Goal: Task Accomplishment & Management: Use online tool/utility

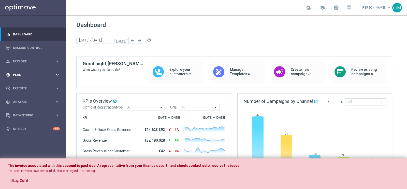
click at [19, 73] on div "gps_fixed Plan" at bounding box center [30, 74] width 49 height 5
click at [24, 99] on span "Templates" at bounding box center [31, 100] width 36 height 3
click at [25, 110] on link "Optimail" at bounding box center [34, 108] width 37 height 4
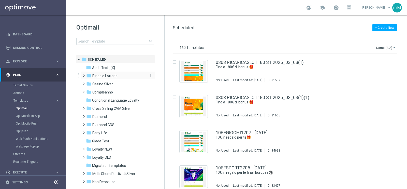
click at [112, 76] on span "Bingo e Lotterie" at bounding box center [104, 75] width 25 height 5
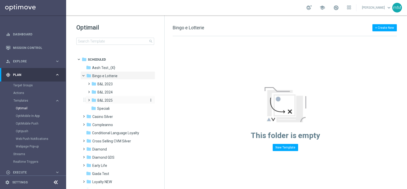
click at [122, 101] on div "folder B&L 2025" at bounding box center [118, 100] width 54 height 6
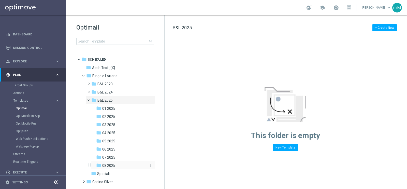
click at [116, 165] on div "folder 08 2025" at bounding box center [121, 165] width 50 height 6
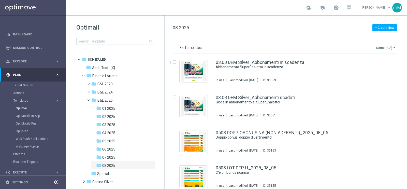
click at [393, 44] on button "Name (A-Z) arrow_drop_down" at bounding box center [385, 47] width 21 height 6
click at [380, 69] on span "Date Modified (Newest)" at bounding box center [377, 70] width 34 height 4
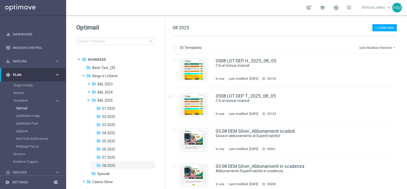
scroll to position [1090, 0]
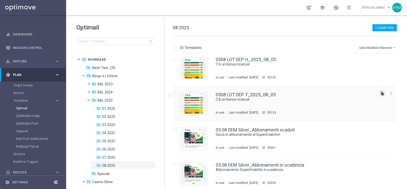
click at [380, 94] on icon "file_copy" at bounding box center [382, 93] width 4 height 4
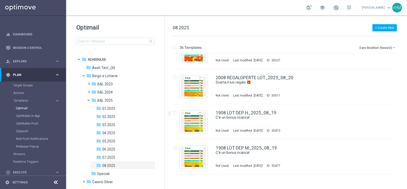
scroll to position [0, 0]
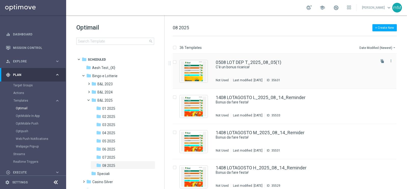
click at [264, 72] on div "0508 LOT DEP T_2025_08_05(1) C'è un bonus ricarica! Not Used Last modified: [DA…" at bounding box center [295, 71] width 159 height 22
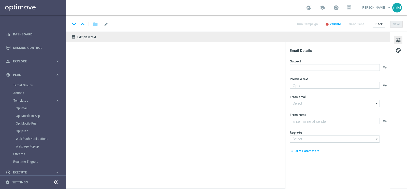
type textarea "Per [PERSON_NAME] a 80€ di bonus"
type textarea "Sisal"
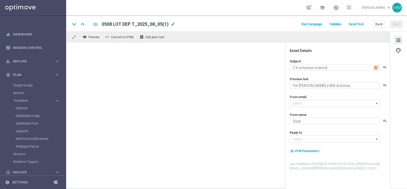
type input "[EMAIL_ADDRESS][DOMAIN_NAME]"
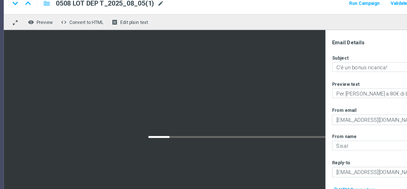
click at [173, 25] on span "mode_edit" at bounding box center [173, 24] width 5 height 5
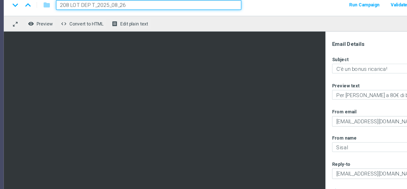
type input "2608 LOT DEP T_2025_08_26"
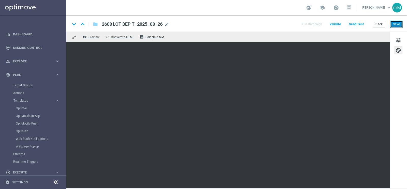
click at [398, 21] on button "Save" at bounding box center [396, 24] width 12 height 7
click at [377, 25] on button "Back" at bounding box center [378, 24] width 13 height 7
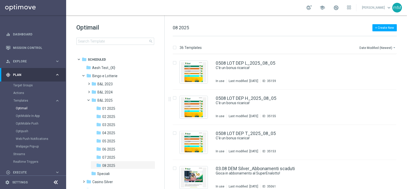
scroll to position [1090, 0]
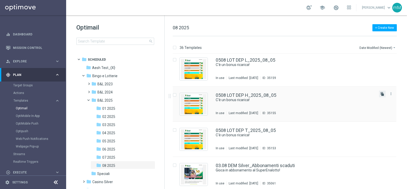
click at [380, 93] on icon "file_copy" at bounding box center [382, 94] width 4 height 4
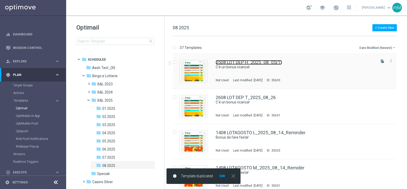
click at [265, 61] on link "0508 LOT DEP H_2025_08_05(1)" at bounding box center [249, 62] width 66 height 5
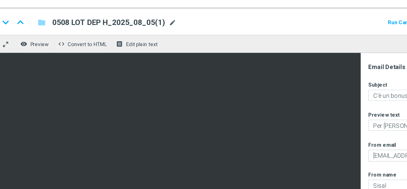
click at [173, 24] on span "mode_edit" at bounding box center [173, 24] width 5 height 5
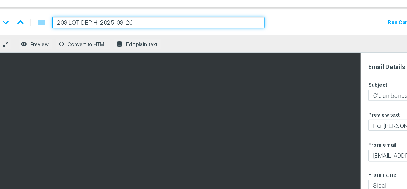
type input "2608 LOT DEP H_2025_08_26"
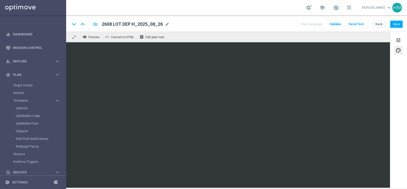
click at [406, 101] on div "tune palette" at bounding box center [398, 110] width 17 height 157
click at [399, 22] on button "Save" at bounding box center [396, 24] width 12 height 7
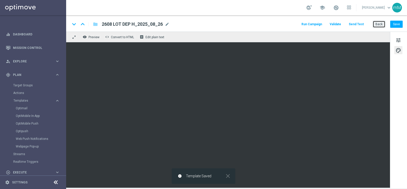
click at [381, 23] on button "Back" at bounding box center [378, 24] width 13 height 7
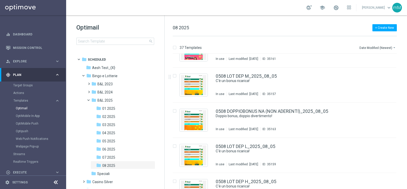
scroll to position [1039, 0]
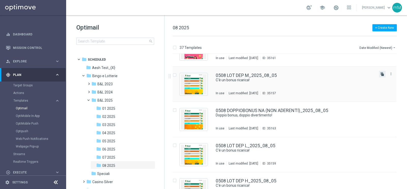
click at [381, 74] on icon "file_copy" at bounding box center [382, 74] width 4 height 4
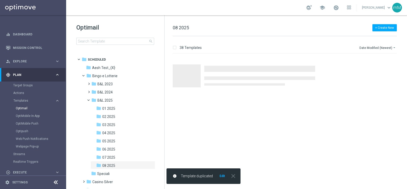
scroll to position [0, 0]
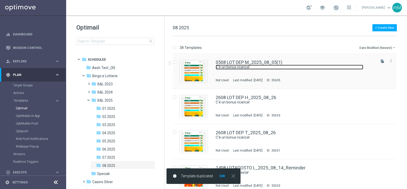
click at [264, 65] on link "C'è un bonus ricarica!" at bounding box center [289, 67] width 147 height 5
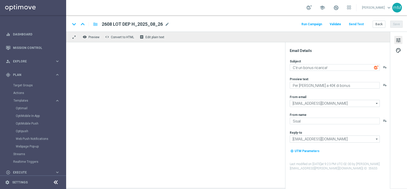
type input "0508 LOT DEP M_2025_08_05(1)"
type textarea "Per [PERSON_NAME] a 10€ di bonus"
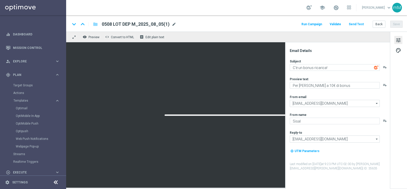
click at [173, 23] on span "mode_edit" at bounding box center [174, 24] width 5 height 5
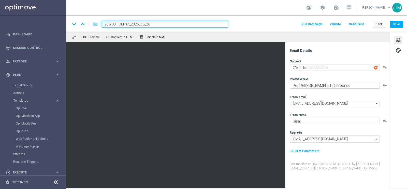
type input "2608 LOT DEP M_2025_08_26"
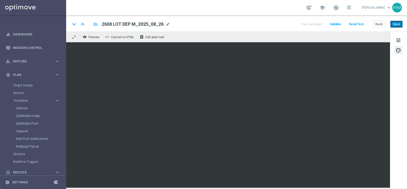
click at [396, 24] on button "Save" at bounding box center [396, 24] width 12 height 7
click at [380, 24] on button "Back" at bounding box center [378, 24] width 13 height 7
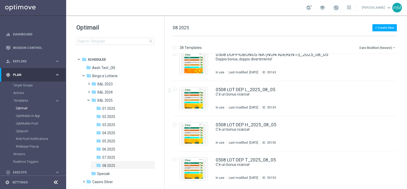
scroll to position [1132, 0]
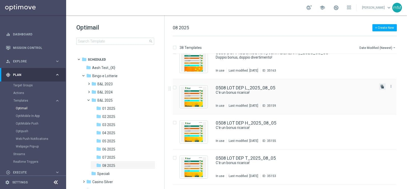
click at [382, 87] on icon "file_copy" at bounding box center [382, 86] width 4 height 4
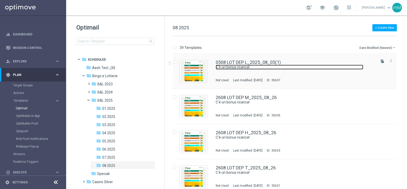
click at [269, 66] on link "C'è un bonus ricarica!" at bounding box center [289, 67] width 147 height 5
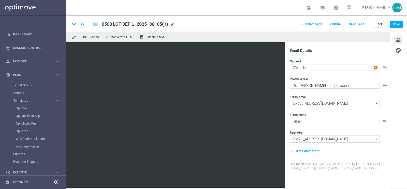
click at [173, 22] on span "mode_edit" at bounding box center [172, 24] width 5 height 5
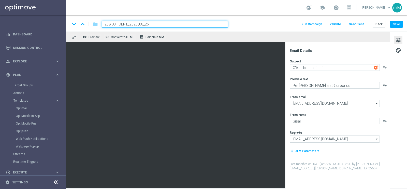
type input "2608 LOT DEP L_2025_08_26"
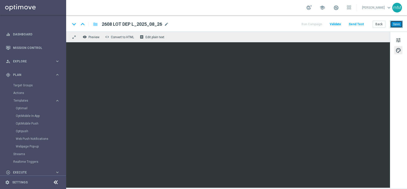
click at [399, 22] on button "Save" at bounding box center [396, 24] width 12 height 7
click at [381, 22] on button "Back" at bounding box center [378, 24] width 13 height 7
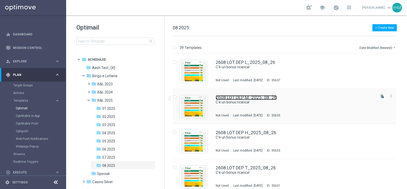
click at [257, 99] on link "2608 LOT DEP M_2025_08_26" at bounding box center [246, 97] width 61 height 5
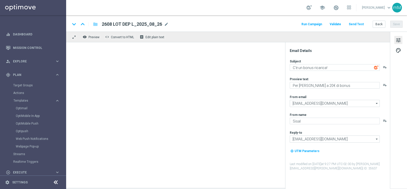
type textarea "Per [PERSON_NAME] a 10€ di bonus"
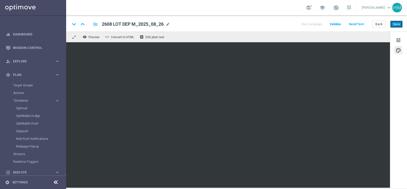
click at [398, 26] on button "Save" at bounding box center [396, 24] width 12 height 7
